Goal: Feedback & Contribution: Submit feedback/report problem

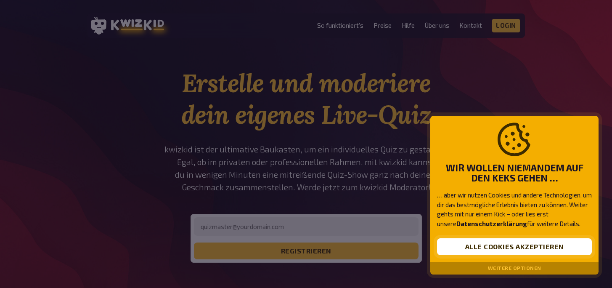
click at [502, 246] on button "Alle Cookies akzeptieren" at bounding box center [514, 246] width 155 height 17
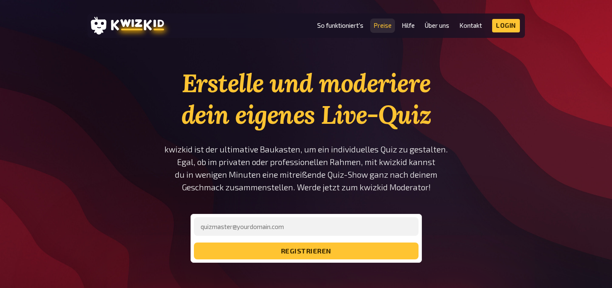
click at [386, 28] on link "Preise" at bounding box center [383, 25] width 18 height 7
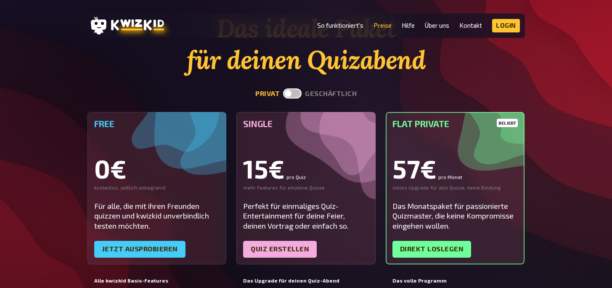
scroll to position [56, 0]
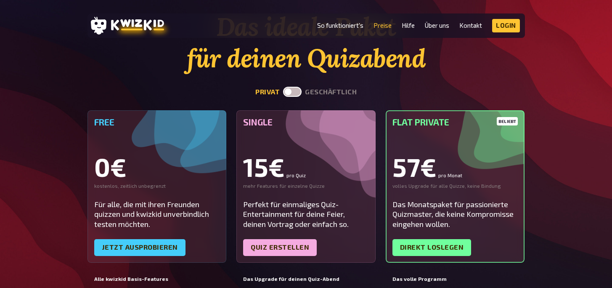
click at [295, 91] on label at bounding box center [292, 92] width 19 height 10
click at [283, 87] on input "checkbox" at bounding box center [283, 86] width 0 height 0
checkbox input "true"
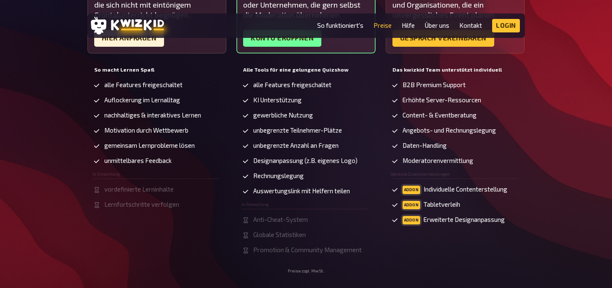
scroll to position [190, 0]
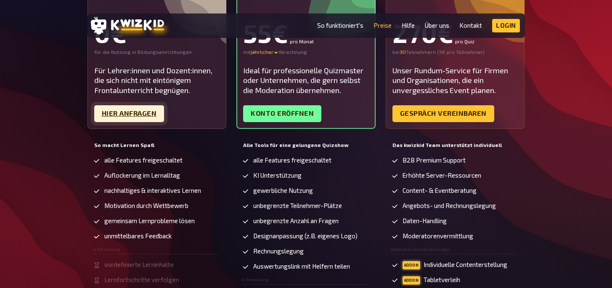
click at [151, 114] on link "Hier Anfragen" at bounding box center [129, 113] width 70 height 17
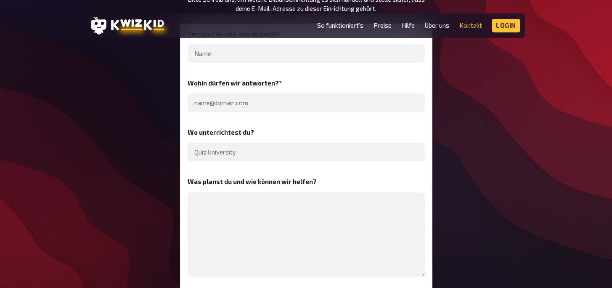
scroll to position [175, 0]
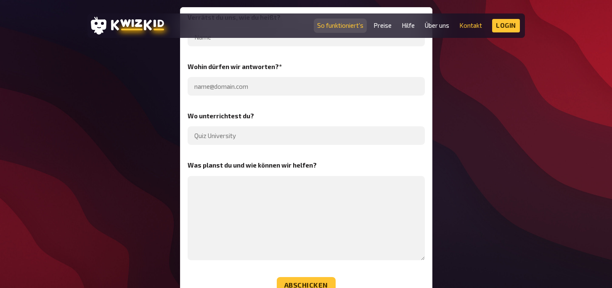
click at [335, 27] on link "So funktioniert's" at bounding box center [340, 25] width 46 height 7
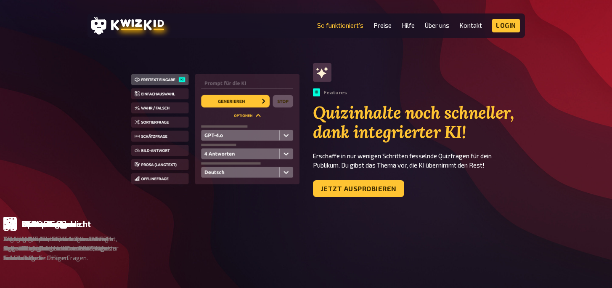
scroll to position [504, 0]
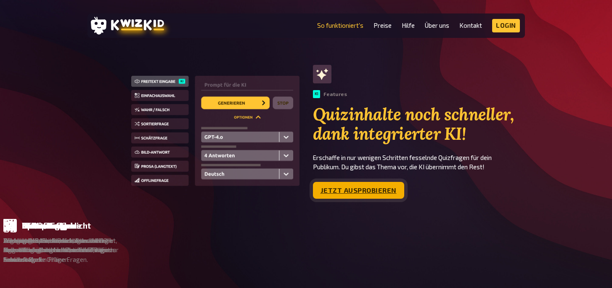
click at [393, 186] on link "Jetzt ausprobieren" at bounding box center [358, 190] width 91 height 17
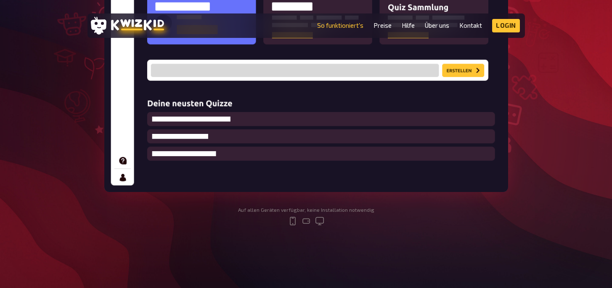
scroll to position [0, 0]
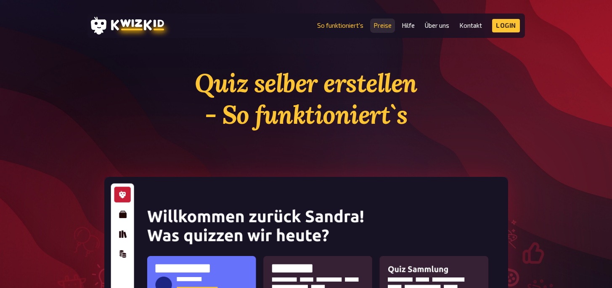
click at [387, 25] on link "Preise" at bounding box center [383, 25] width 18 height 7
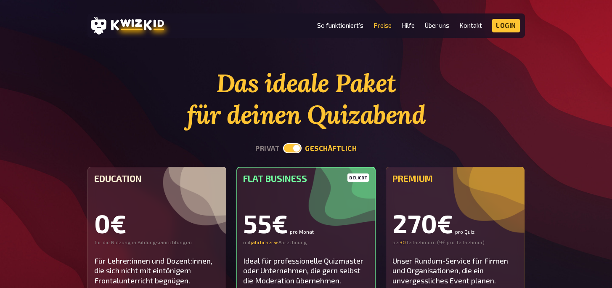
click at [147, 211] on div "0€" at bounding box center [157, 222] width 126 height 25
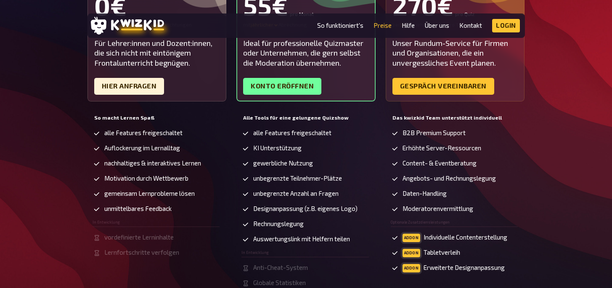
scroll to position [231, 0]
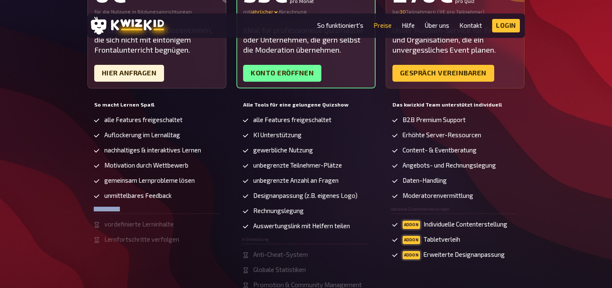
drag, startPoint x: 94, startPoint y: 210, endPoint x: 122, endPoint y: 210, distance: 28.6
click at [122, 210] on li "In Entwicklung" at bounding box center [156, 210] width 127 height 6
click at [145, 236] on span "Lernfortschritte verfolgen" at bounding box center [141, 239] width 75 height 7
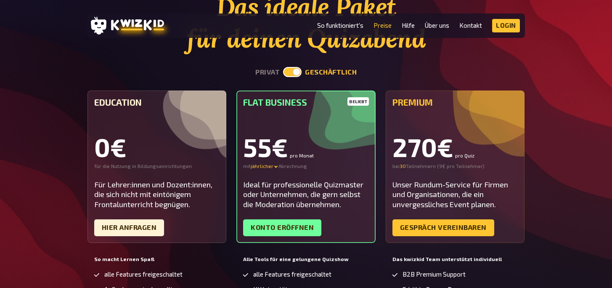
scroll to position [78, 0]
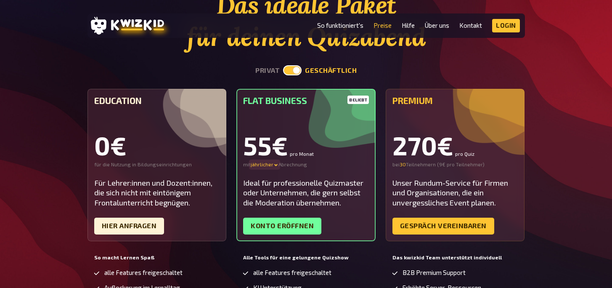
click at [261, 165] on div "jährlicher" at bounding box center [265, 164] width 28 height 7
click at [267, 165] on div "monatlicher" at bounding box center [280, 164] width 59 height 7
click at [276, 165] on div "monatlicher" at bounding box center [268, 164] width 34 height 7
click at [275, 172] on div "quartalsweiser - 16 %" at bounding box center [280, 173] width 59 height 7
click at [275, 165] on div "quartalsweiser" at bounding box center [272, 164] width 42 height 7
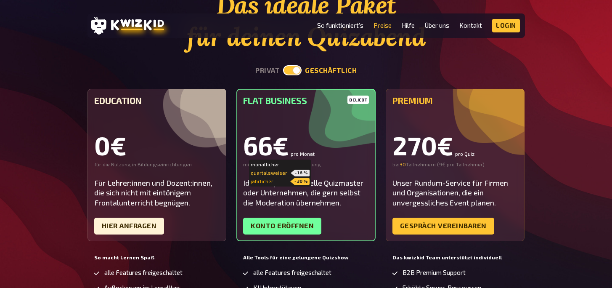
click at [273, 182] on div "jährlicher - 30 %" at bounding box center [280, 181] width 59 height 7
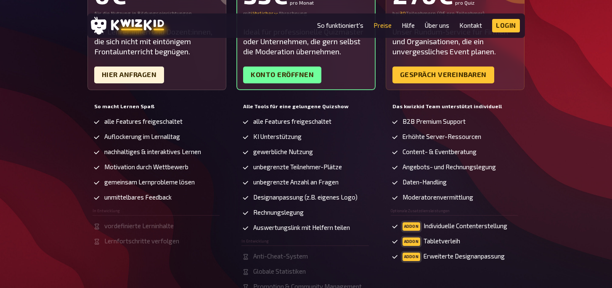
scroll to position [154, 0]
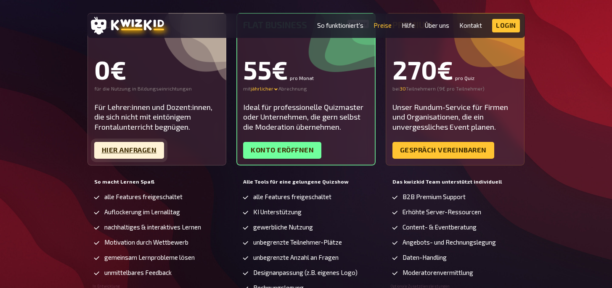
click at [150, 152] on link "Hier Anfragen" at bounding box center [129, 150] width 70 height 17
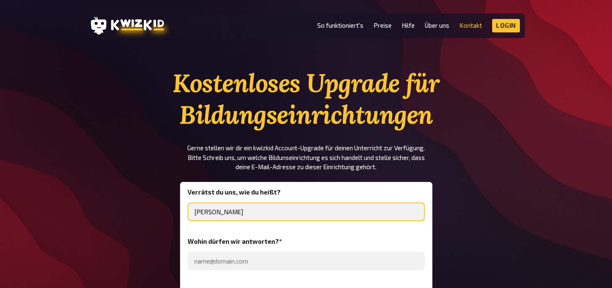
type input "Leon BEhrmann"
type input "Leon Behrmann"
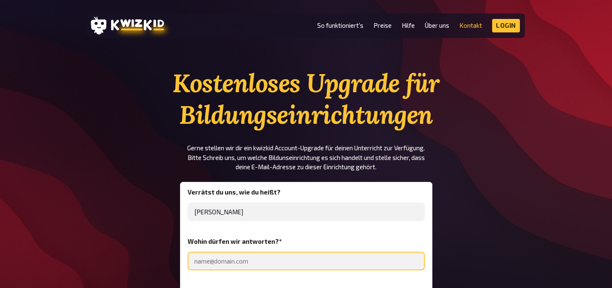
type input "leon.behrmann@gmx.de"
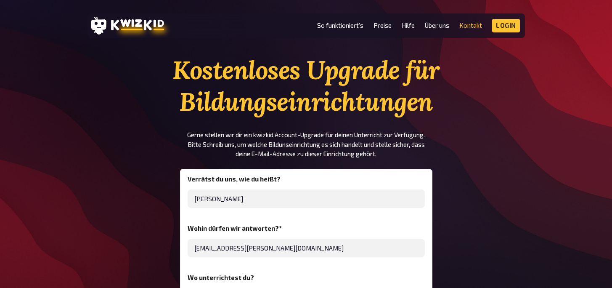
scroll to position [81, 0]
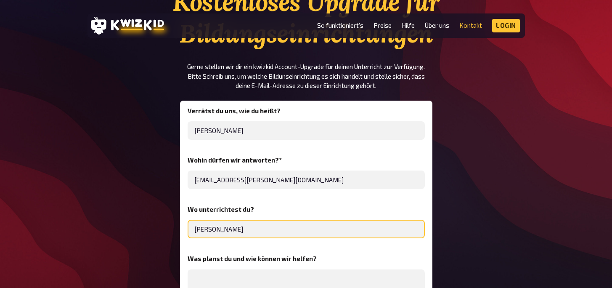
drag, startPoint x: 226, startPoint y: 229, endPoint x: 165, endPoint y: 228, distance: 61.9
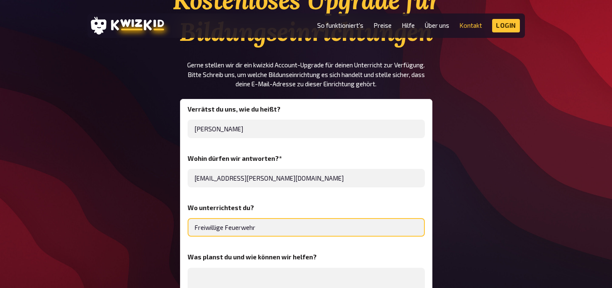
scroll to position [143, 0]
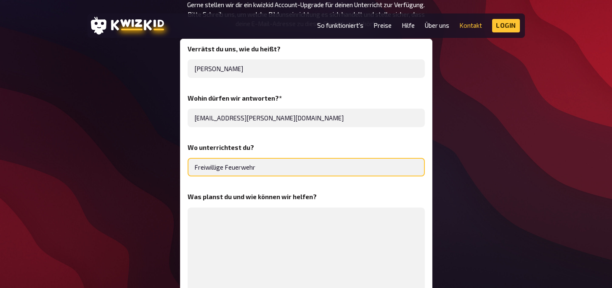
type input "Freiwillige Feuerwehr"
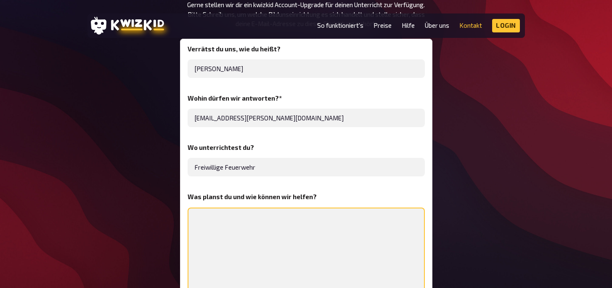
click at [302, 217] on textarea at bounding box center [306, 249] width 237 height 84
click at [358, 236] on textarea "Hallo, ich möchte gerne den Unterricht" at bounding box center [306, 249] width 237 height 84
click at [307, 232] on textarea "Hallo, ich möchte gerne den Unterricht" at bounding box center [306, 249] width 237 height 84
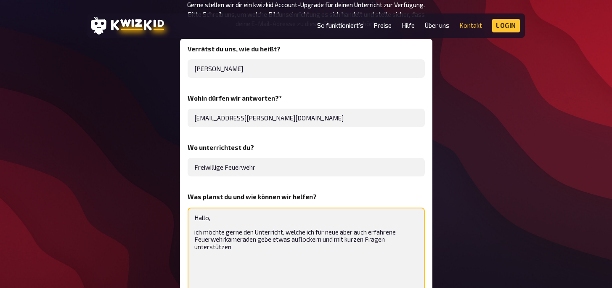
click at [395, 238] on textarea "Hallo, ich möchte gerne den Unterricht, welche ich für neue aber auch erfahrene…" at bounding box center [306, 249] width 237 height 84
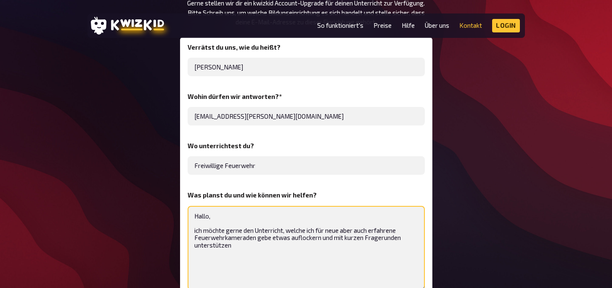
click at [269, 247] on textarea "Hallo, ich möchte gerne den Unterricht, welche ich für neue aber auch erfahrene…" at bounding box center [306, 248] width 237 height 84
click at [258, 237] on textarea "Hallo, ich möchte gerne den Unterricht, welche ich für neue aber auch erfahrene…" at bounding box center [306, 248] width 237 height 84
click at [402, 242] on textarea "Hallo, ich möchte gerne den Unterricht, welche ich für neue aber auch erfahrene…" at bounding box center [306, 248] width 237 height 84
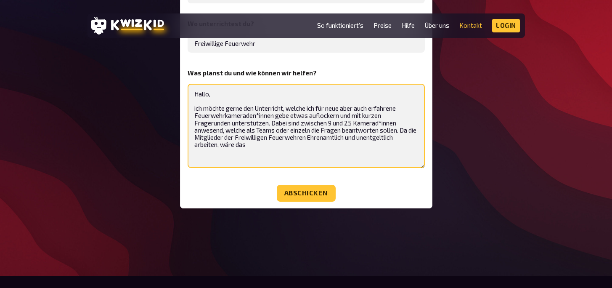
scroll to position [253, 0]
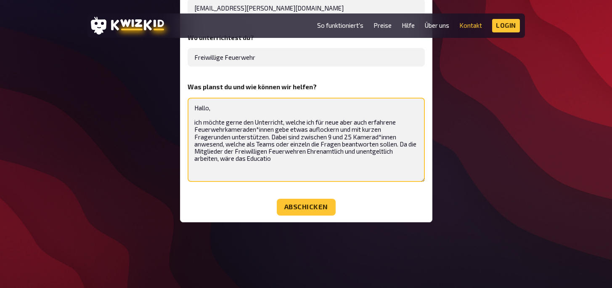
click at [345, 143] on textarea "Hallo, ich möchte gerne den Unterricht, welche ich für neue aber auch erfahrene…" at bounding box center [306, 140] width 237 height 84
drag, startPoint x: 393, startPoint y: 143, endPoint x: 347, endPoint y: 144, distance: 46.7
click at [347, 144] on textarea "Hallo, ich möchte gerne den Unterricht, welche ich für neue aber auch erfahrene…" at bounding box center [306, 140] width 237 height 84
click at [406, 143] on textarea "Hallo, ich möchte gerne den Unterricht, welche ich für neue aber auch erfahrene…" at bounding box center [306, 140] width 237 height 84
click at [296, 157] on textarea "Hallo, ich möchte gerne den Unterricht, welche ich für neue aber auch erfahrene…" at bounding box center [306, 140] width 237 height 84
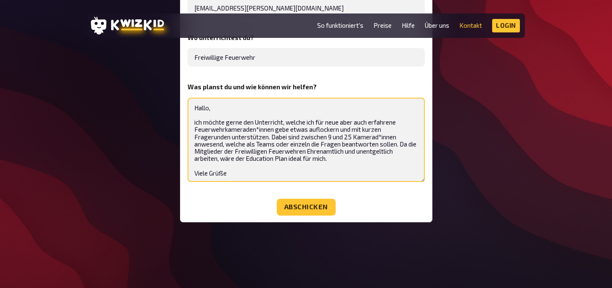
scroll to position [1, 0]
drag, startPoint x: 244, startPoint y: 177, endPoint x: 181, endPoint y: 101, distance: 98.9
click at [181, 101] on div "Verrätst du uns, wie du heißt? Leon Behrmann Wohin dürfen wir antworten? * leon…" at bounding box center [306, 75] width 252 height 293
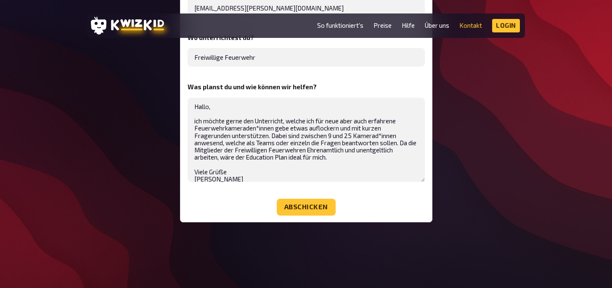
click at [96, 254] on main "Kostenloses Upgrade für Bildungseinrichtungen Gerne stellen wir dir ein kwizkid…" at bounding box center [306, 51] width 612 height 475
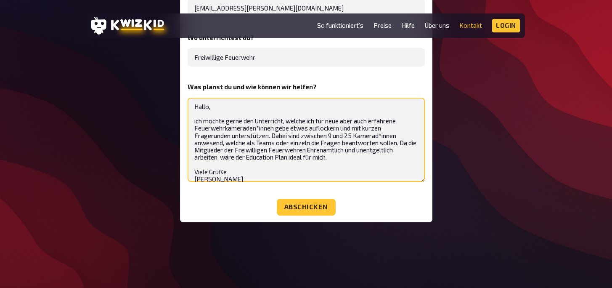
scroll to position [0, 0]
drag, startPoint x: 242, startPoint y: 176, endPoint x: 186, endPoint y: 94, distance: 99.3
click at [186, 94] on div "Verrätst du uns, wie du heißt? Leon Behrmann Wohin dürfen wir antworten? * leon…" at bounding box center [306, 75] width 252 height 293
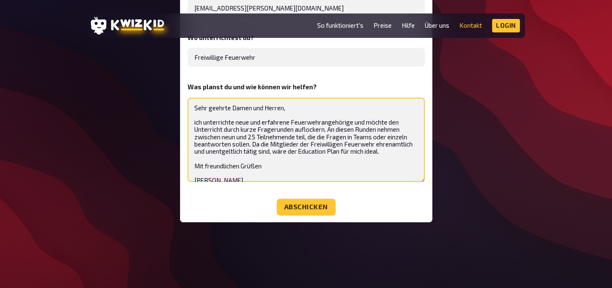
scroll to position [15, 0]
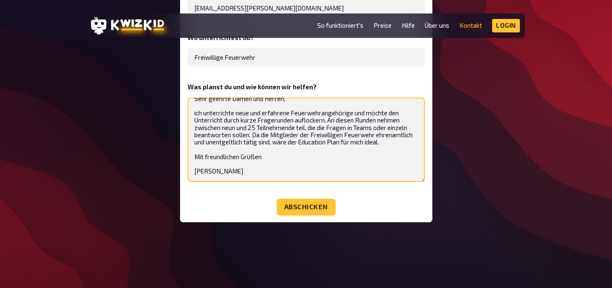
click at [285, 159] on textarea "Sehr geehrte Damen und Herren, ich unterrichte neue und erfahrene Feuerwehrange…" at bounding box center [306, 140] width 237 height 84
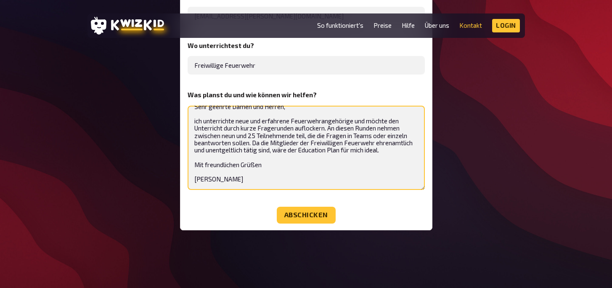
scroll to position [305, 0]
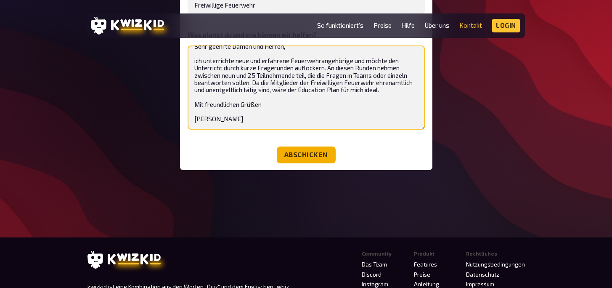
type textarea "Sehr geehrte Damen und Herren, ich unterrichte neue und erfahrene Feuerwehrange…"
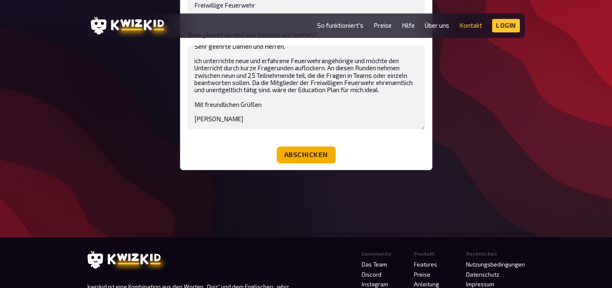
click at [315, 153] on button "Abschicken" at bounding box center [306, 154] width 59 height 17
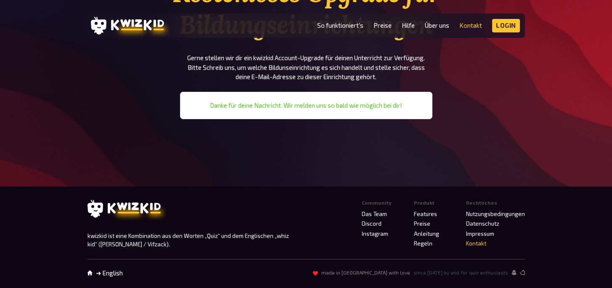
scroll to position [0, 0]
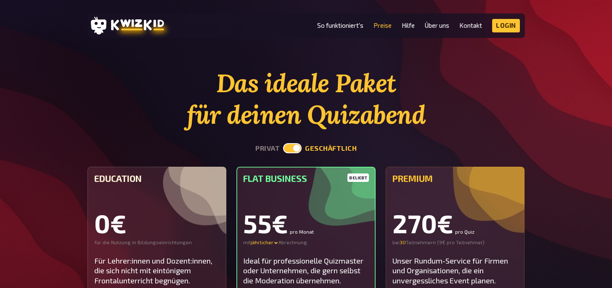
scroll to position [154, 0]
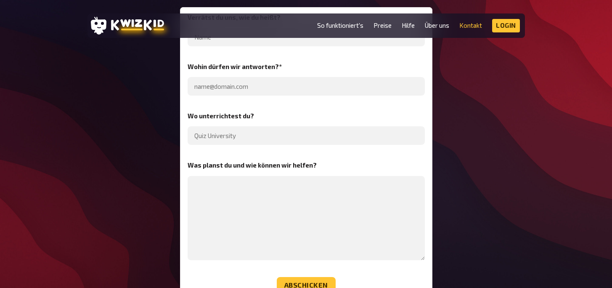
scroll to position [190, 0]
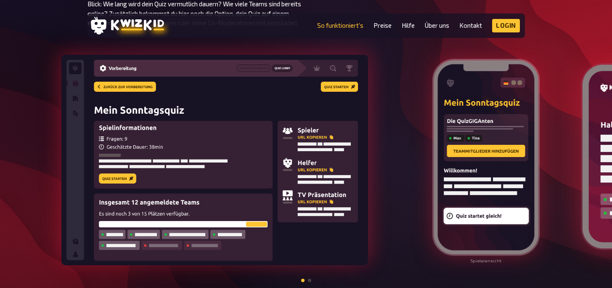
scroll to position [965, 0]
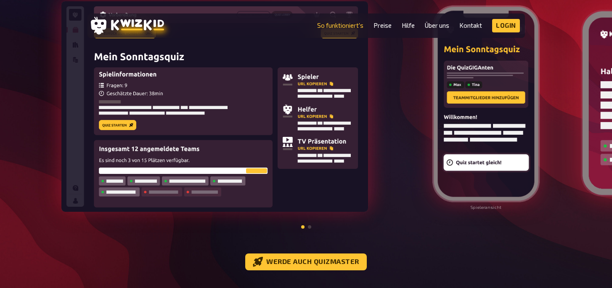
click at [480, 124] on img at bounding box center [486, 103] width 109 height 199
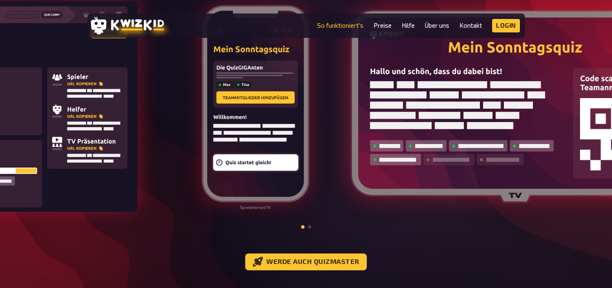
click at [243, 135] on img at bounding box center [255, 103] width 109 height 199
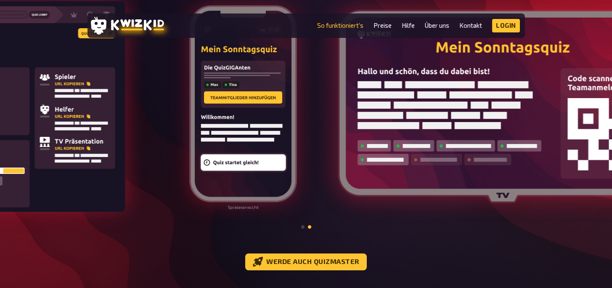
click at [416, 91] on img at bounding box center [503, 106] width 330 height 193
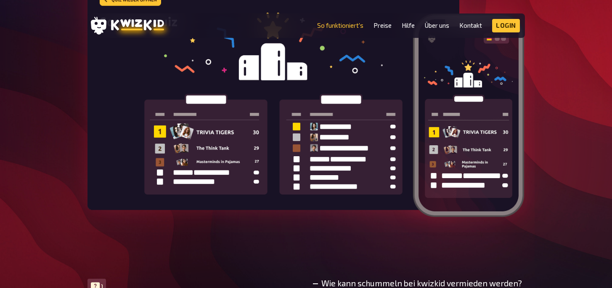
scroll to position [2884, 0]
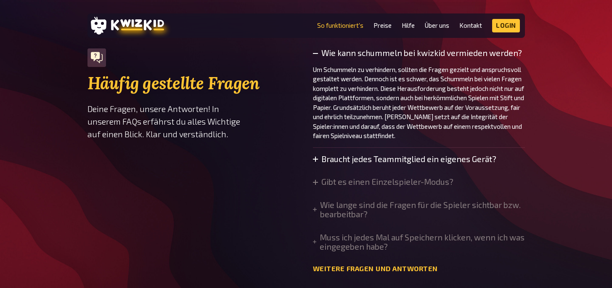
click at [468, 157] on summary "Braucht jedes Teammitglied ein eigenes Gerät?" at bounding box center [404, 158] width 183 height 9
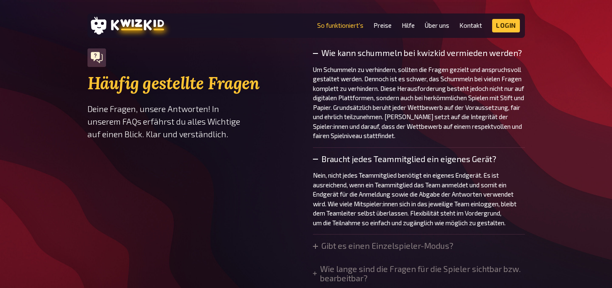
scroll to position [2897, 0]
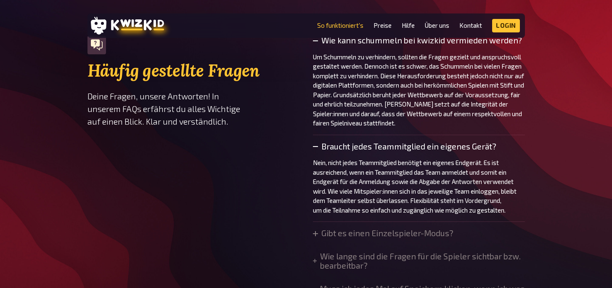
click at [400, 143] on summary "Braucht jedes Teammitglied ein eigenes Gerät?" at bounding box center [419, 146] width 212 height 9
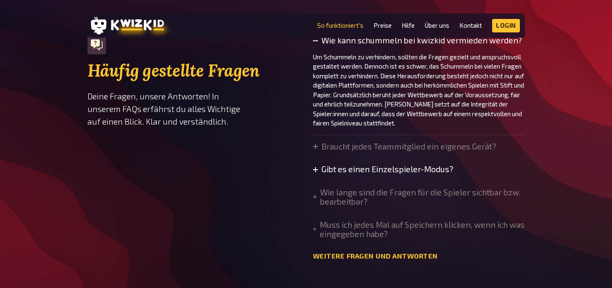
click at [388, 170] on summary "Gibt es einen Einzelspieler-Modus?" at bounding box center [383, 169] width 141 height 9
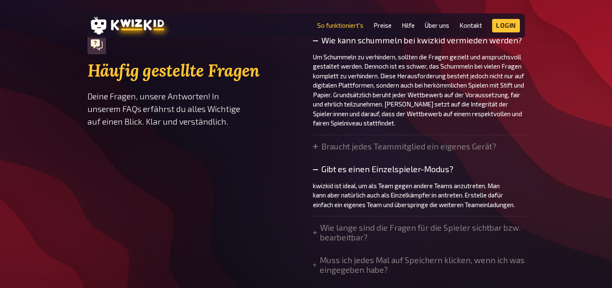
click at [389, 166] on summary "Gibt es einen Einzelspieler-Modus?" at bounding box center [419, 169] width 212 height 9
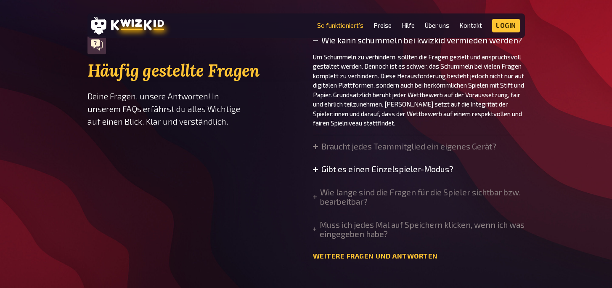
scroll to position [2908, 0]
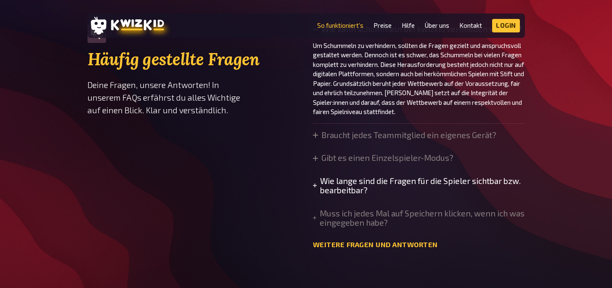
click at [343, 185] on summary "Wie lange sind die Fragen für die Spieler sichtbar bzw. bearbeitbar?" at bounding box center [419, 185] width 212 height 19
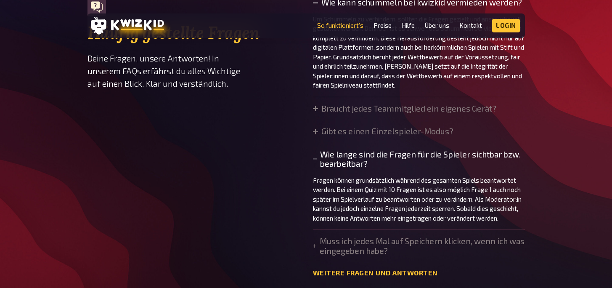
scroll to position [2956, 0]
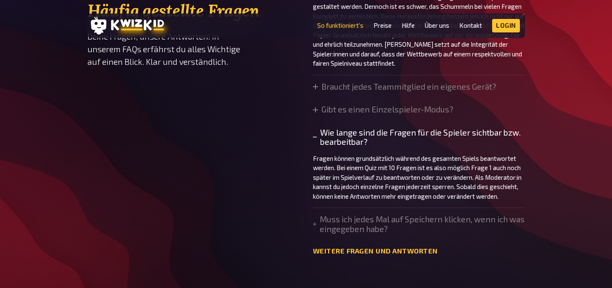
click at [345, 140] on summary "Wie lange sind die Fragen für die Spieler sichtbar bzw. bearbeitbar?" at bounding box center [419, 137] width 212 height 19
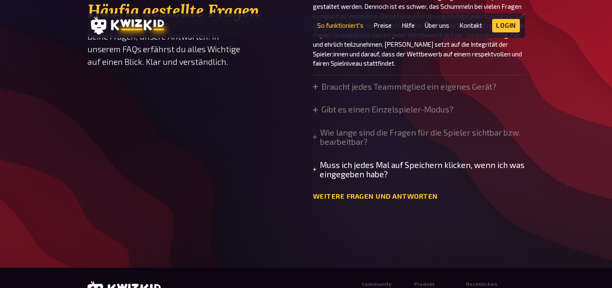
click at [349, 164] on summary "Muss ich jedes Mal auf Speichern klicken, wenn ich was eingegeben habe?" at bounding box center [419, 169] width 212 height 19
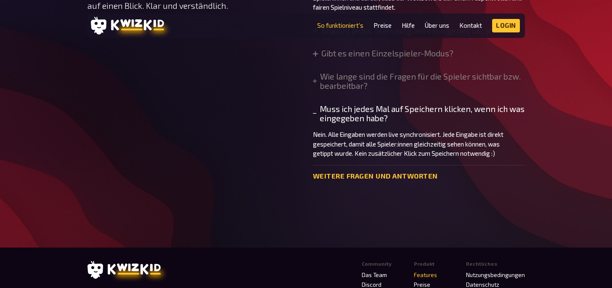
scroll to position [3062, 0]
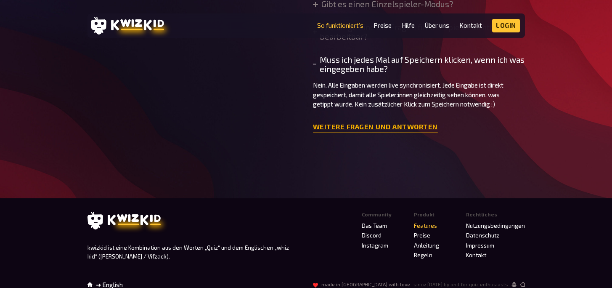
click at [380, 123] on link "Weitere Fragen und Antworten" at bounding box center [375, 127] width 125 height 8
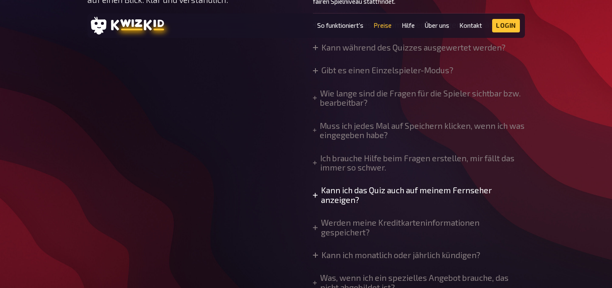
scroll to position [740, 0]
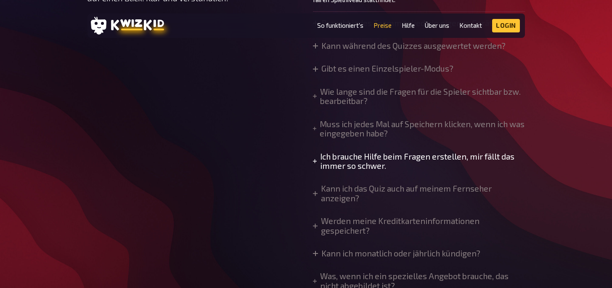
click at [503, 153] on summary "Ich brauche Hilfe beim Fragen erstellen, mir fällt das immer so schwer." at bounding box center [419, 161] width 212 height 19
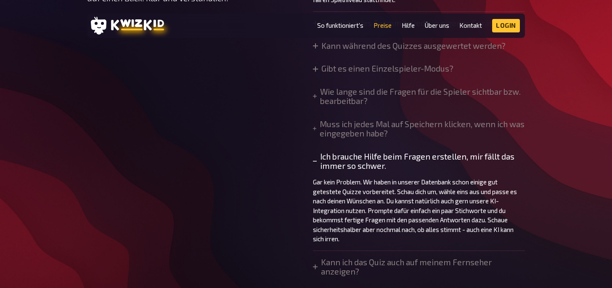
click at [502, 153] on summary "Ich brauche Hilfe beim Fragen erstellen, mir fällt das immer so schwer." at bounding box center [419, 161] width 212 height 19
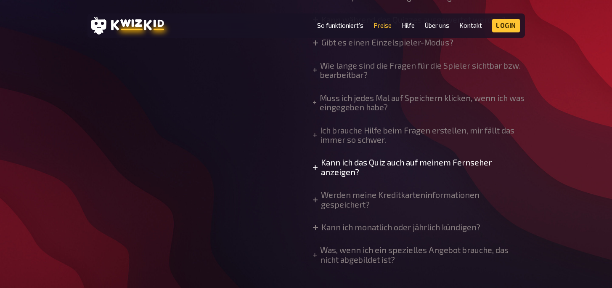
scroll to position [782, 0]
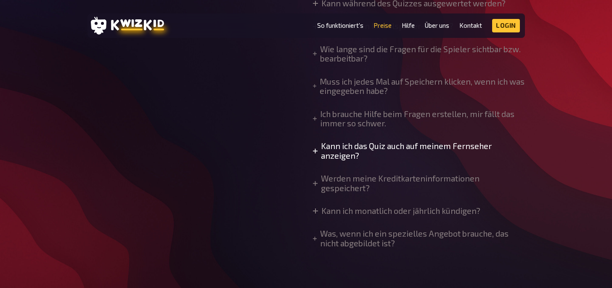
click at [453, 145] on summary "Kann ich das Quiz auch auf meinem Fernseher anzeigen?" at bounding box center [419, 150] width 212 height 19
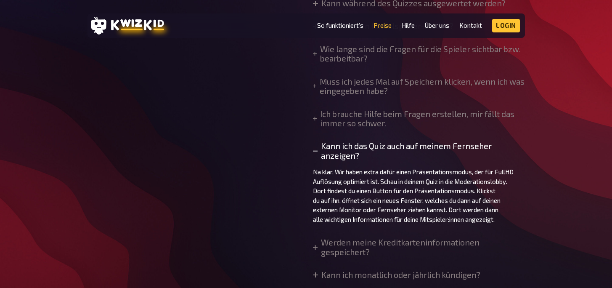
click at [453, 145] on summary "Kann ich das Quiz auch auf meinem Fernseher anzeigen?" at bounding box center [419, 150] width 212 height 19
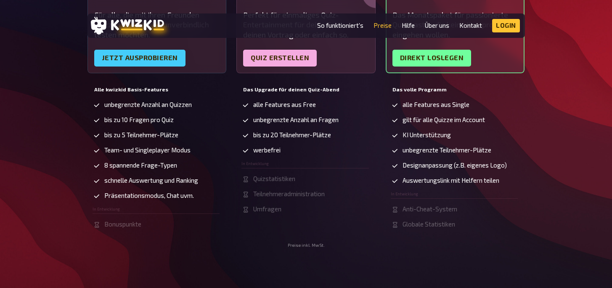
scroll to position [0, 0]
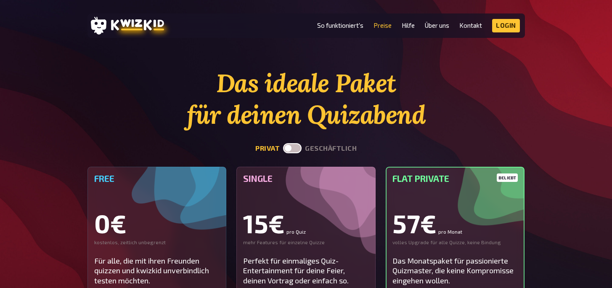
click at [301, 148] on label at bounding box center [292, 148] width 19 height 10
click at [283, 143] on input "checkbox" at bounding box center [283, 143] width 0 height 0
checkbox input "true"
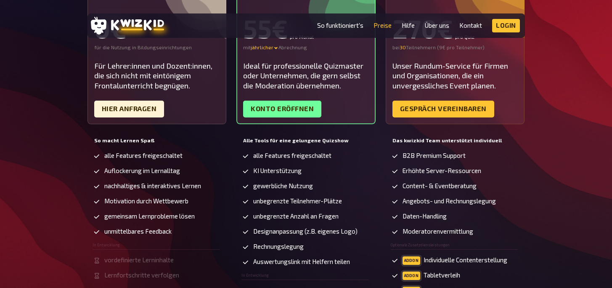
scroll to position [126, 0]
